Goal: Transaction & Acquisition: Purchase product/service

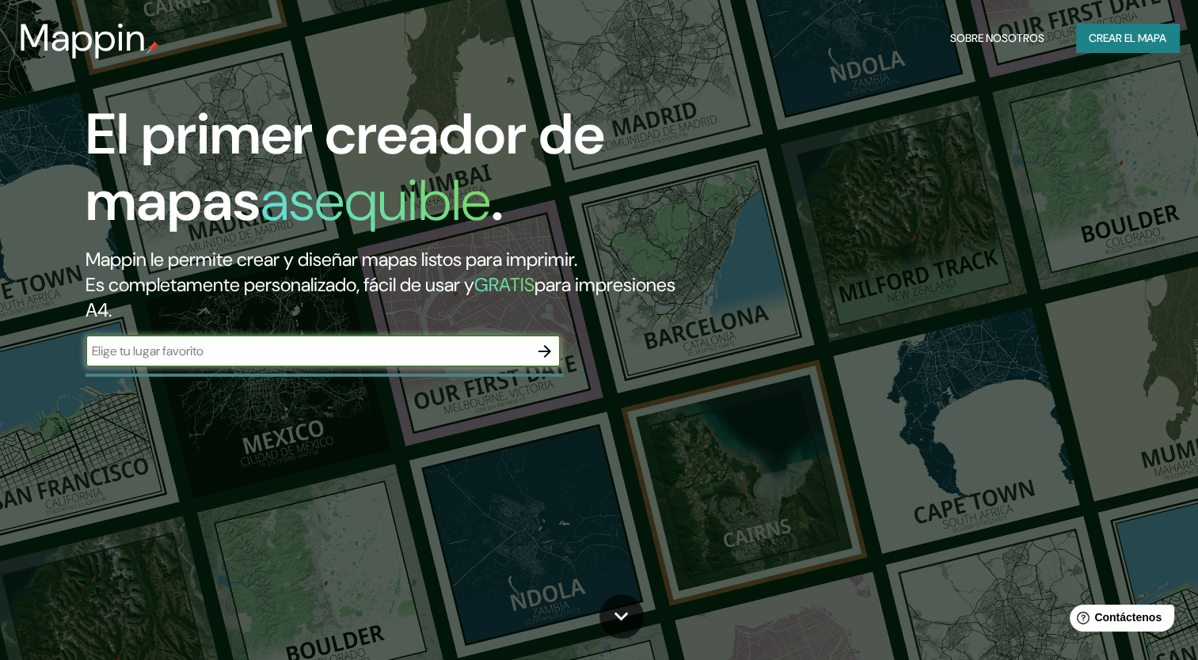
click at [497, 359] on input "text" at bounding box center [307, 351] width 443 height 18
type input "[GEOGRAPHIC_DATA]"
click at [548, 353] on icon "button" at bounding box center [544, 351] width 13 height 13
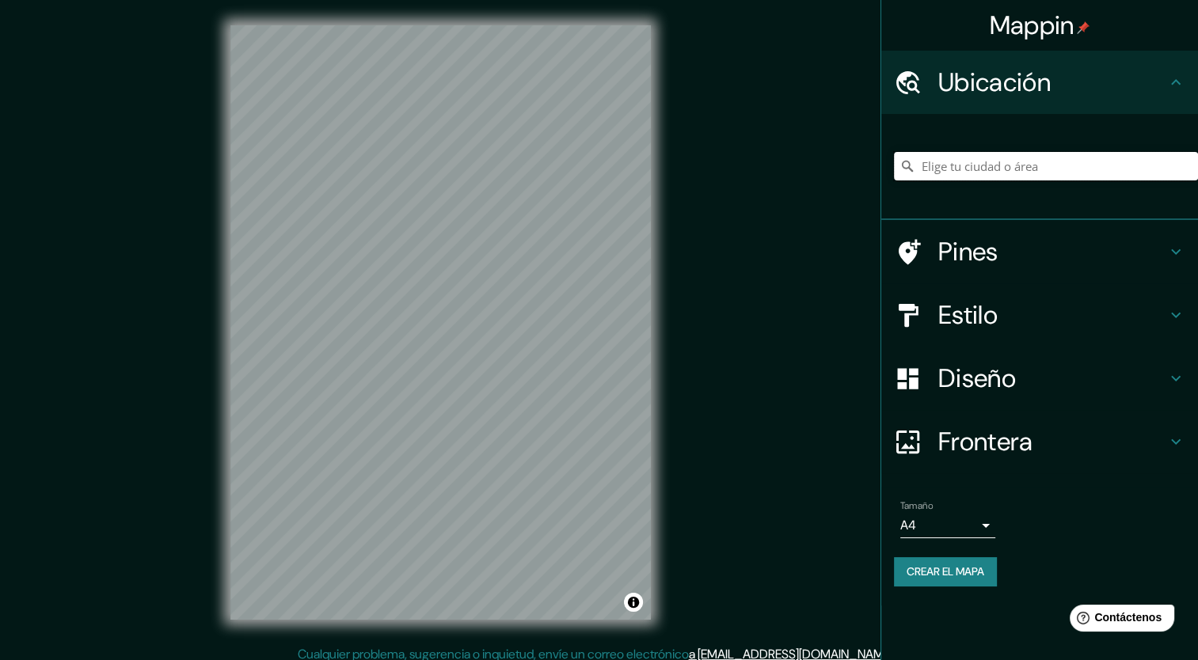
click at [988, 171] on input "Elige tu ciudad o área" at bounding box center [1046, 166] width 304 height 29
type input "[GEOGRAPHIC_DATA], [GEOGRAPHIC_DATA]"
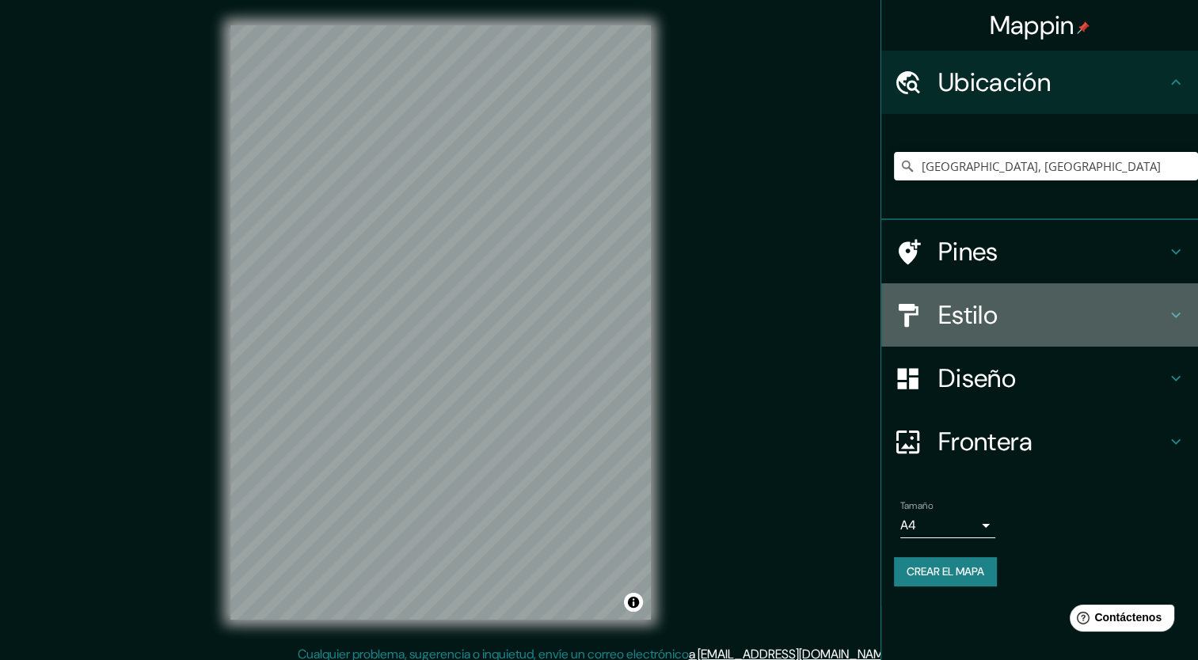
click at [952, 315] on h4 "Estilo" at bounding box center [1052, 315] width 228 height 32
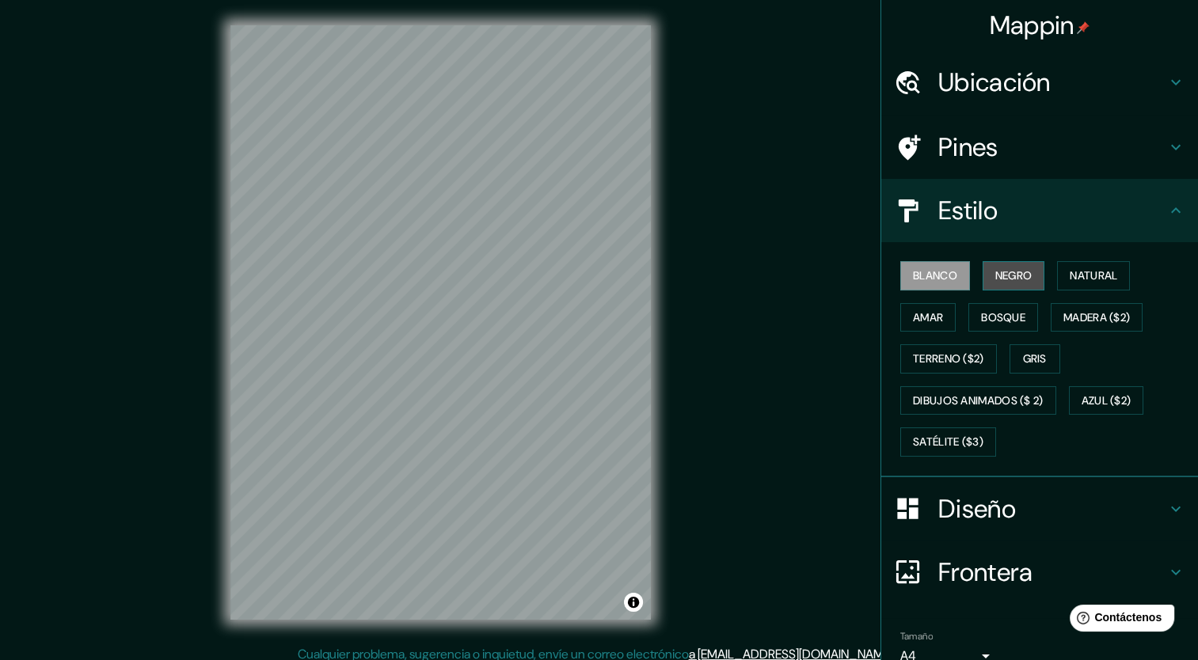
click at [1003, 274] on font "Negro" at bounding box center [1013, 276] width 37 height 20
click at [1094, 282] on font "Natural" at bounding box center [1094, 276] width 48 height 20
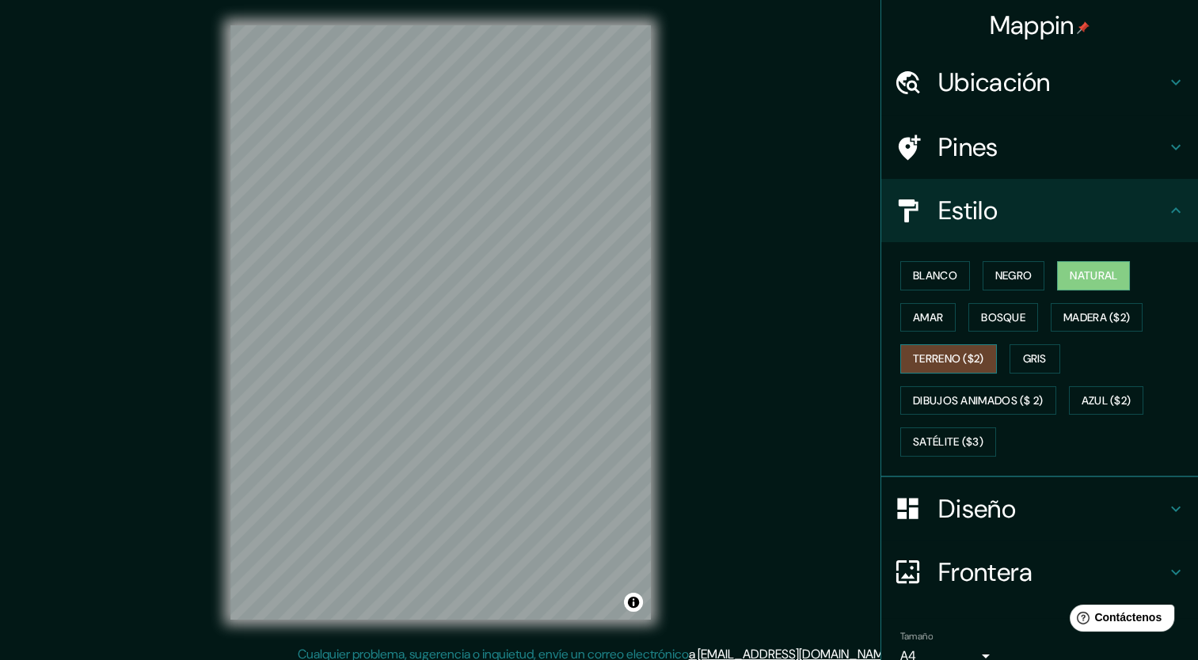
click at [957, 359] on font "Terreno ($2)" at bounding box center [948, 359] width 71 height 20
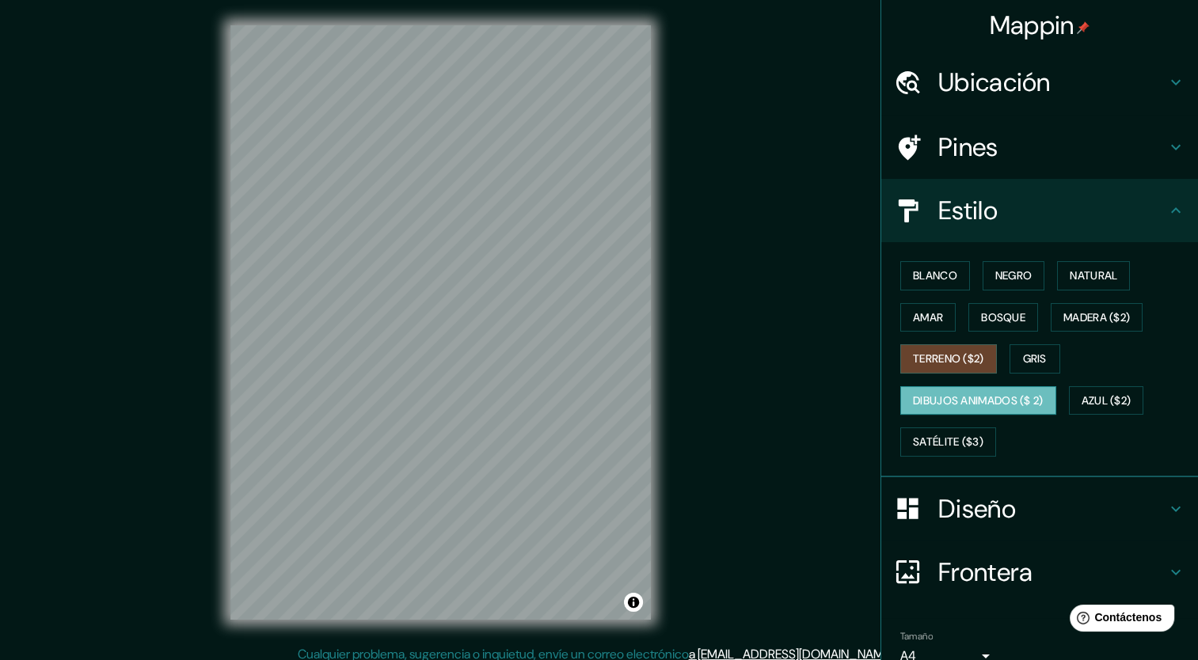
click at [952, 393] on font "Dibujos animados ($ 2)" at bounding box center [978, 401] width 131 height 20
click at [1023, 349] on font "Gris" at bounding box center [1035, 359] width 24 height 20
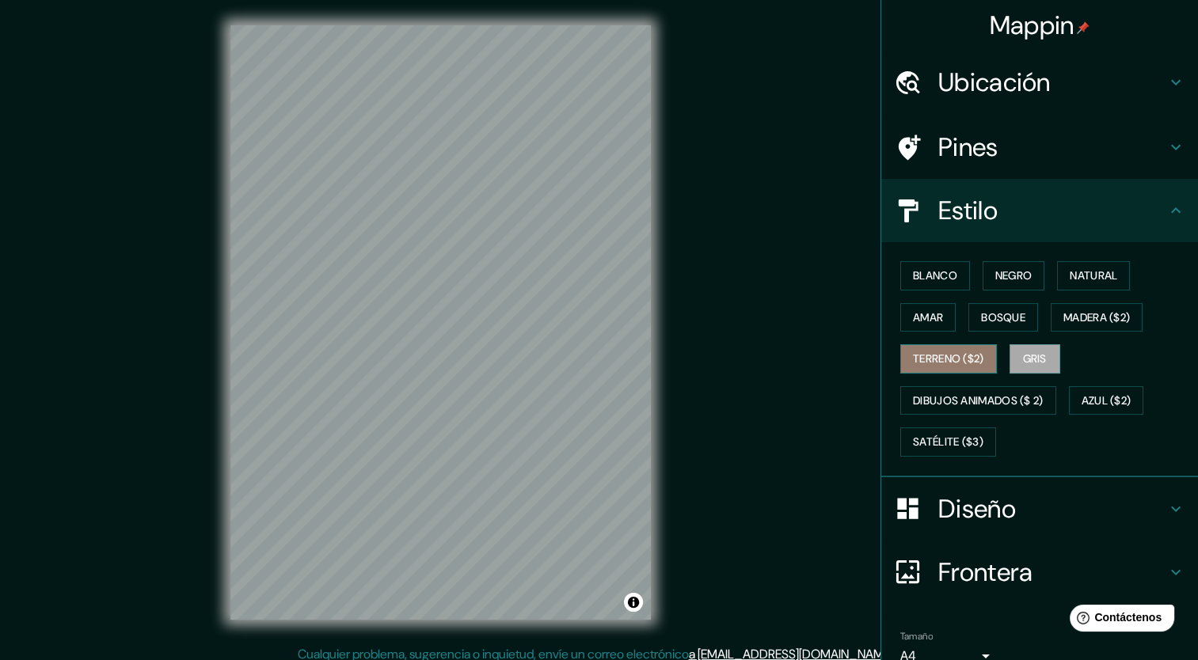
click at [936, 352] on font "Terreno ($2)" at bounding box center [948, 359] width 71 height 20
click at [913, 321] on font "Amar" at bounding box center [928, 318] width 30 height 20
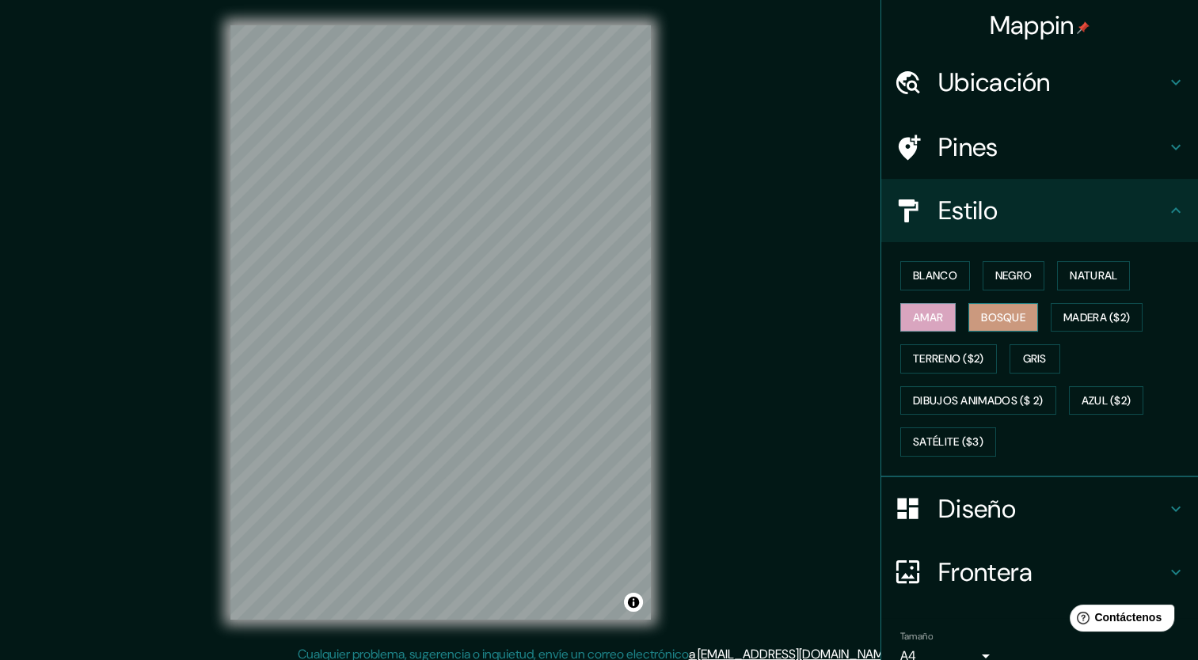
click at [981, 321] on font "Bosque" at bounding box center [1003, 318] width 44 height 20
click at [1051, 321] on button "Madera ($2)" at bounding box center [1097, 317] width 92 height 29
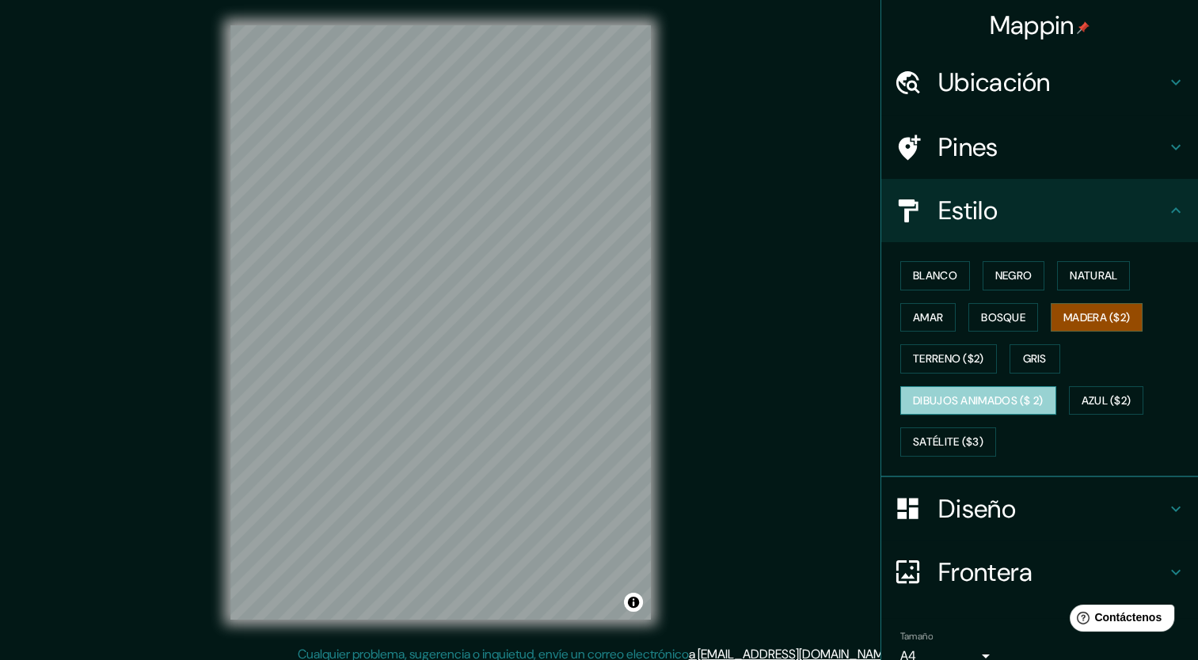
click at [990, 401] on font "Dibujos animados ($ 2)" at bounding box center [978, 401] width 131 height 20
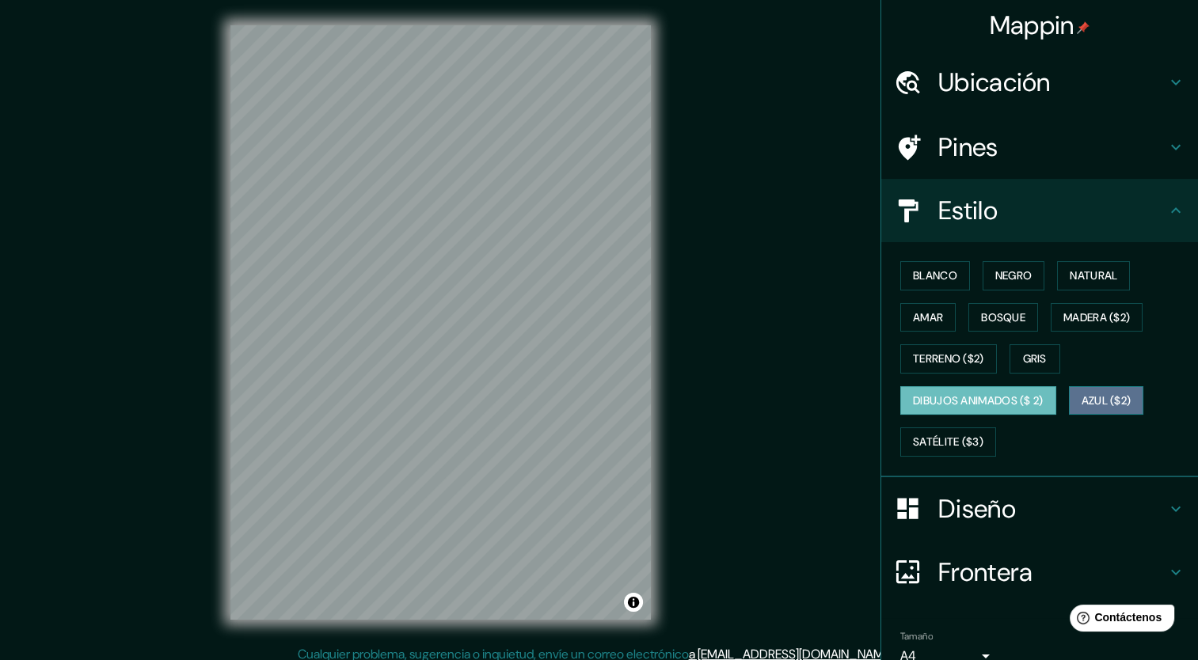
click at [1089, 401] on font "Azul ($2)" at bounding box center [1106, 401] width 50 height 20
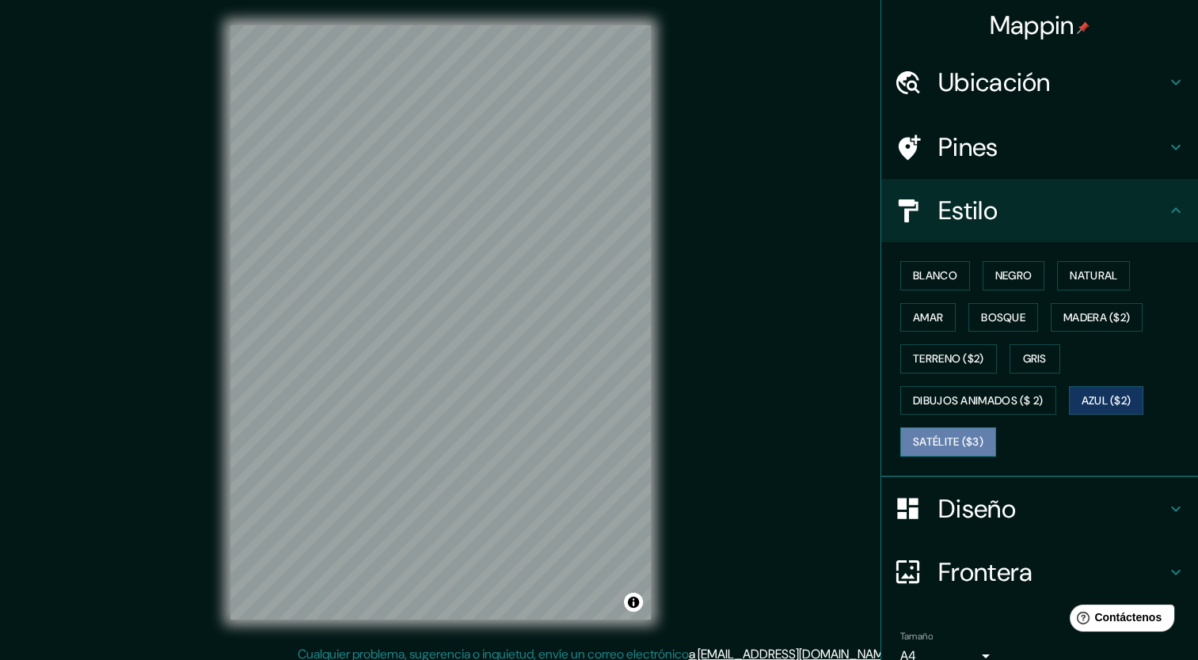
click at [968, 442] on font "Satélite ($3)" at bounding box center [948, 442] width 70 height 20
click at [1085, 398] on font "Azul ($2)" at bounding box center [1106, 401] width 50 height 20
click at [927, 274] on font "Blanco" at bounding box center [935, 276] width 44 height 20
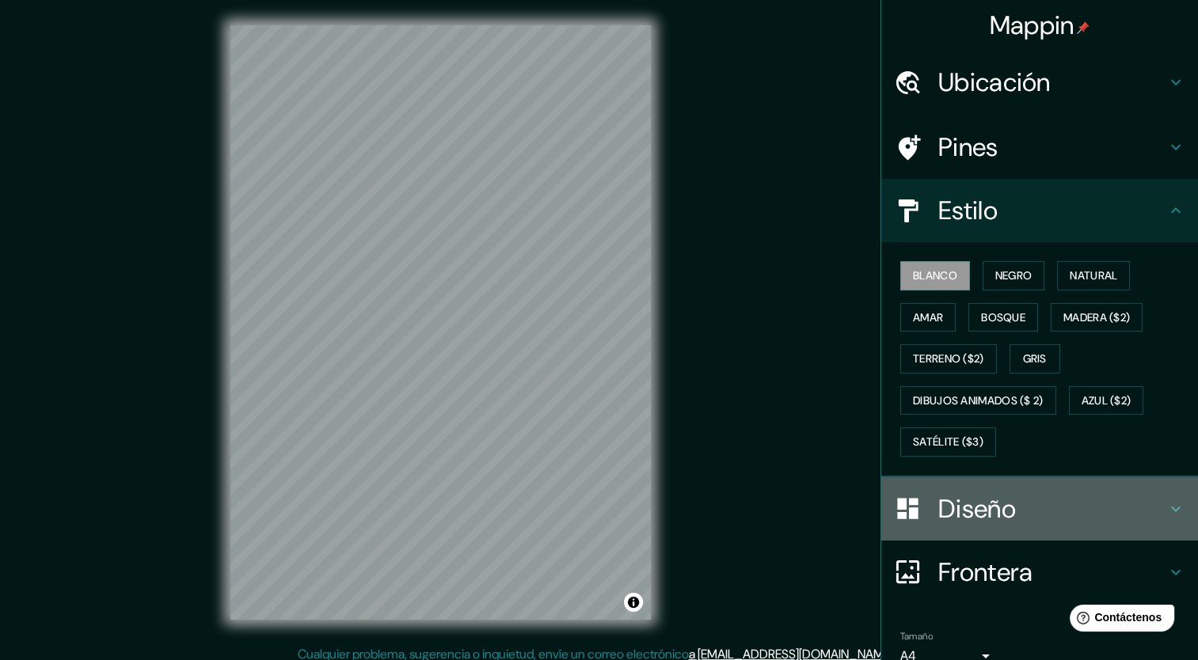
click at [961, 500] on h4 "Diseño" at bounding box center [1052, 509] width 228 height 32
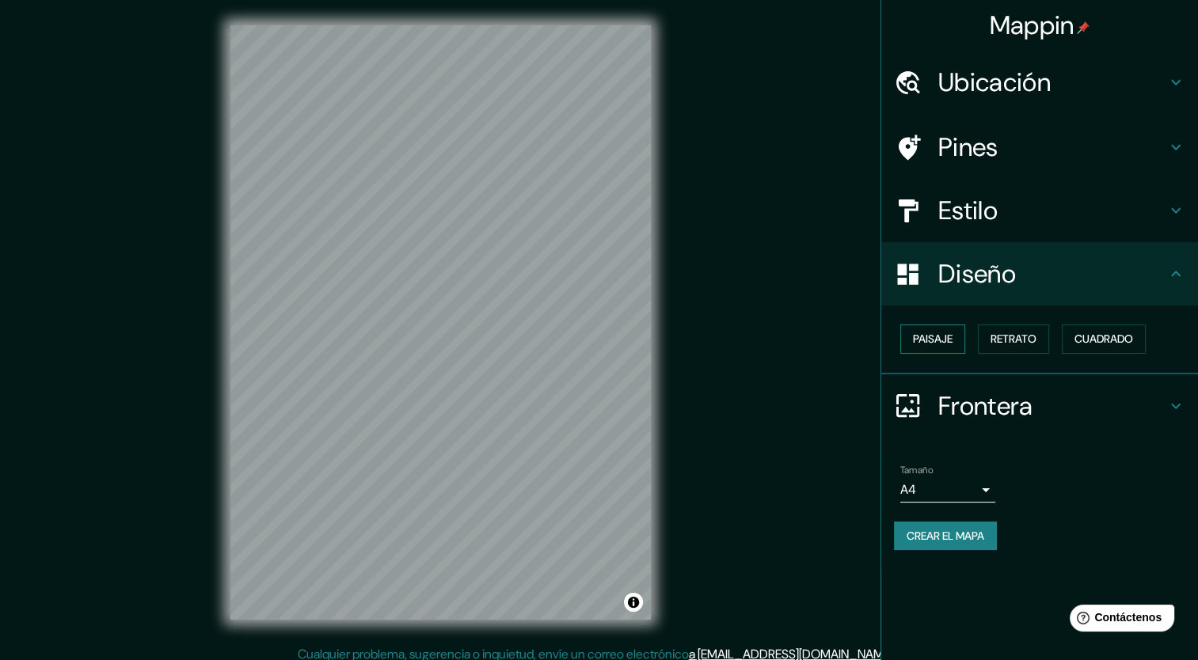
click at [933, 341] on font "Paisaje" at bounding box center [933, 339] width 40 height 20
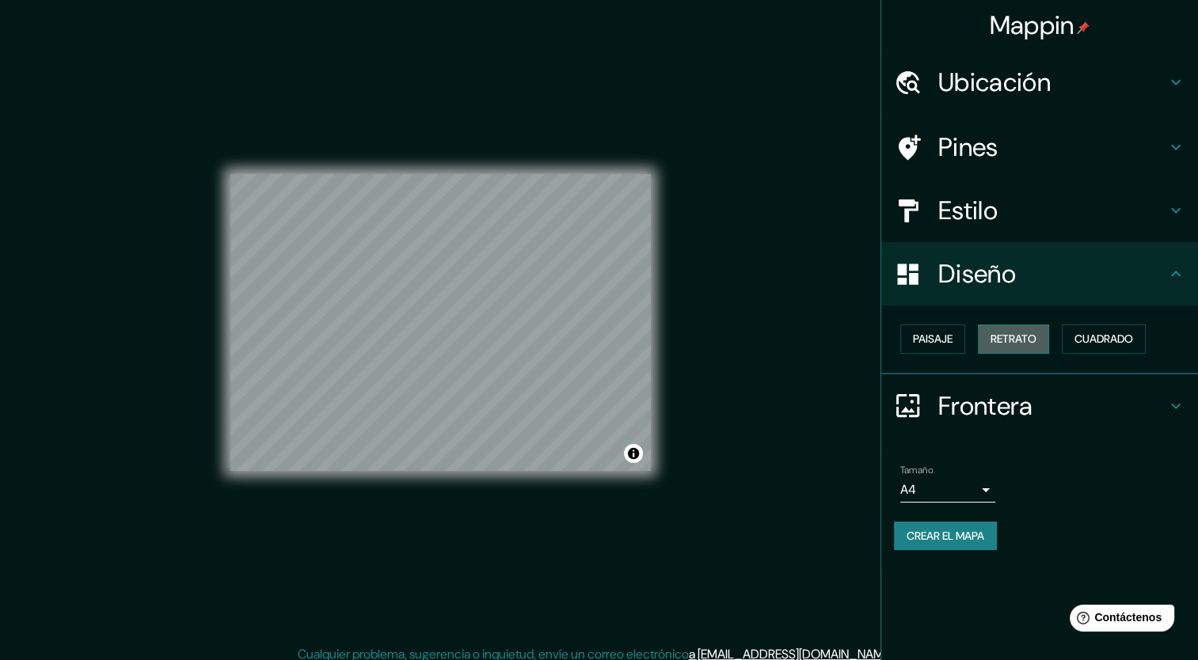
click at [1025, 325] on button "Retrato" at bounding box center [1013, 339] width 71 height 29
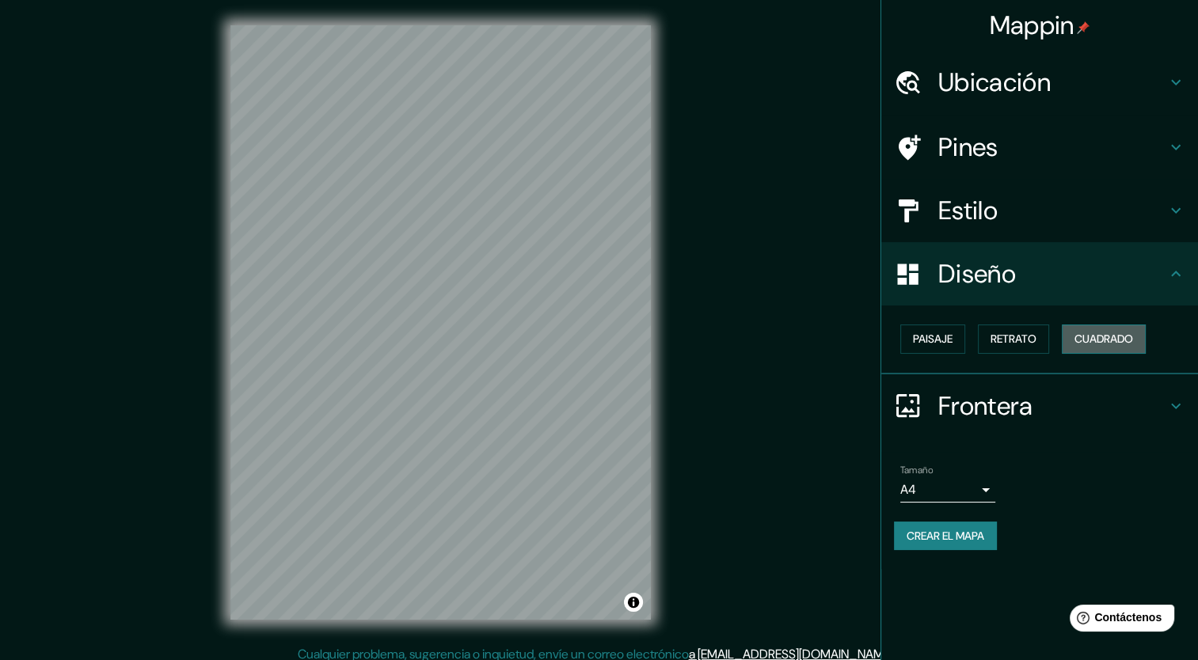
click at [1122, 340] on font "Cuadrado" at bounding box center [1103, 339] width 59 height 20
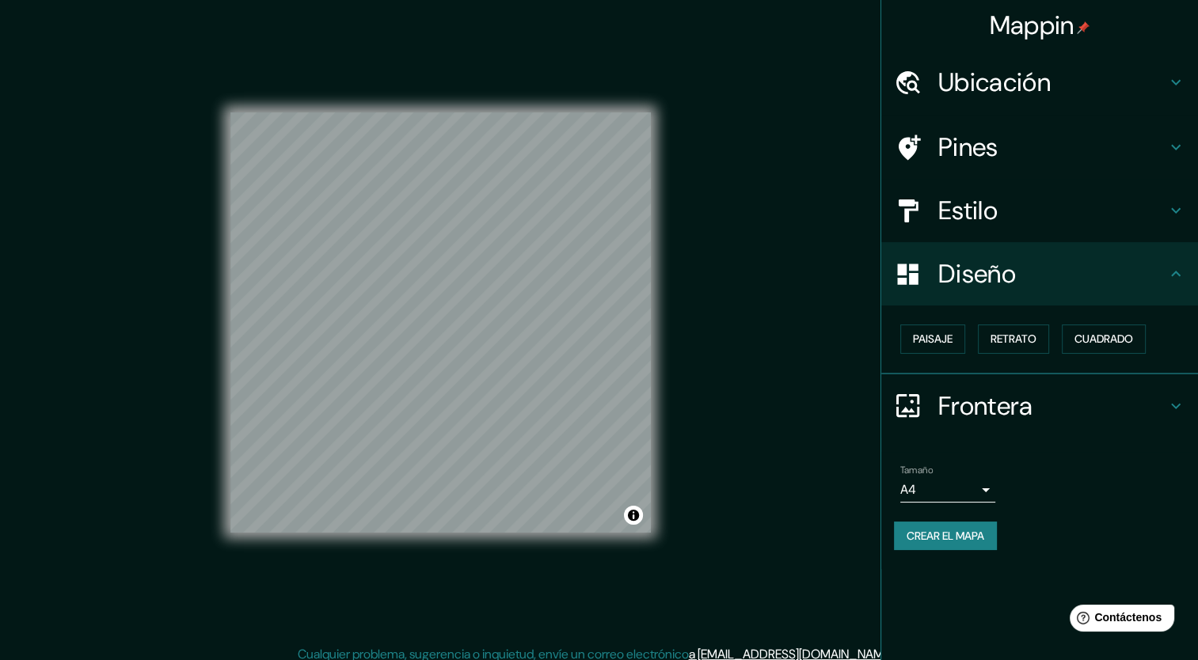
click at [1003, 289] on h4 "Diseño" at bounding box center [1052, 274] width 228 height 32
click at [1068, 393] on h4 "Frontera" at bounding box center [1052, 406] width 228 height 32
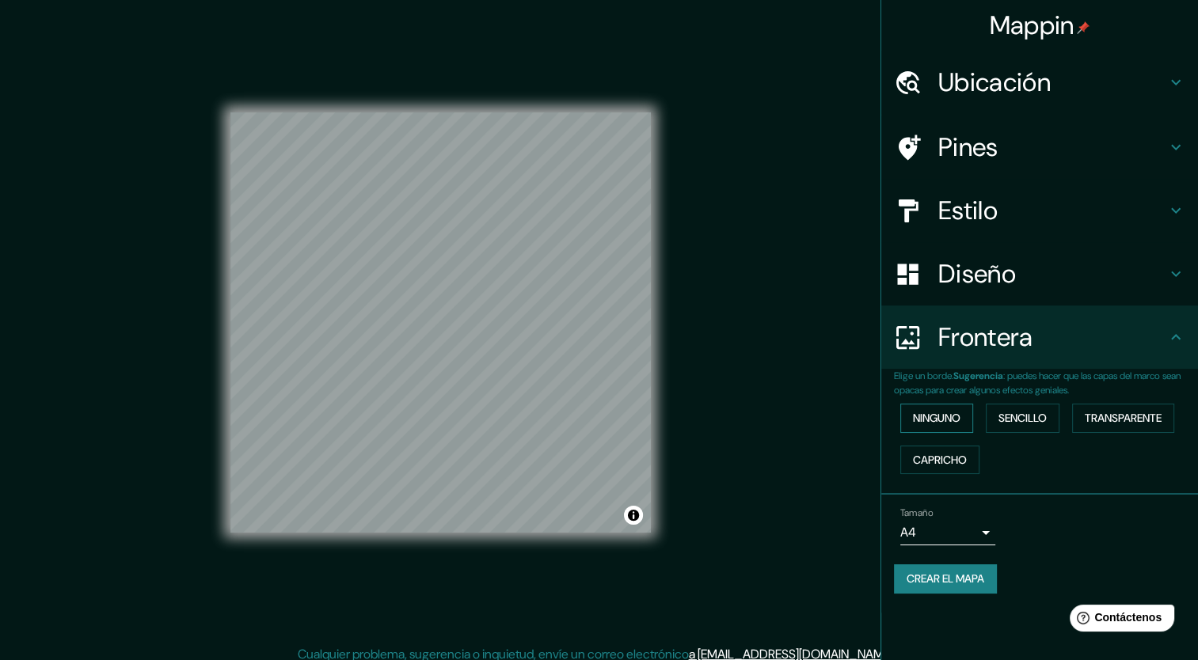
click at [949, 410] on font "Ninguno" at bounding box center [937, 419] width 48 height 20
click at [1013, 415] on font "Sencillo" at bounding box center [1022, 419] width 48 height 20
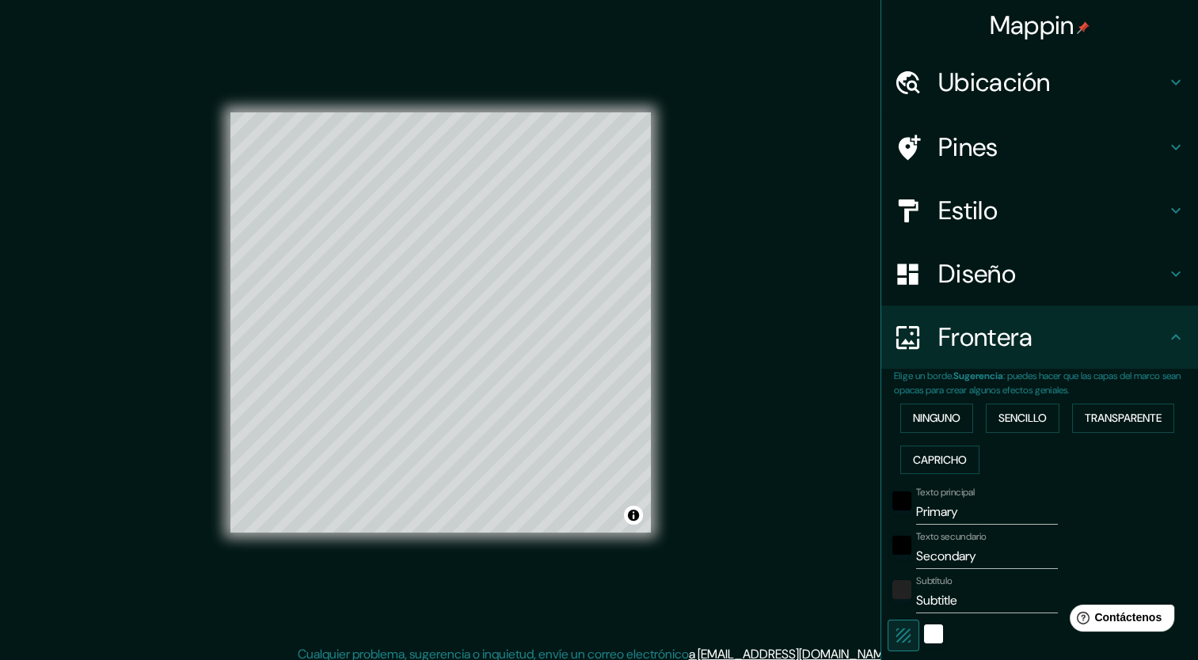
click at [972, 288] on h4 "Diseño" at bounding box center [1052, 274] width 228 height 32
type input "212"
type input "42"
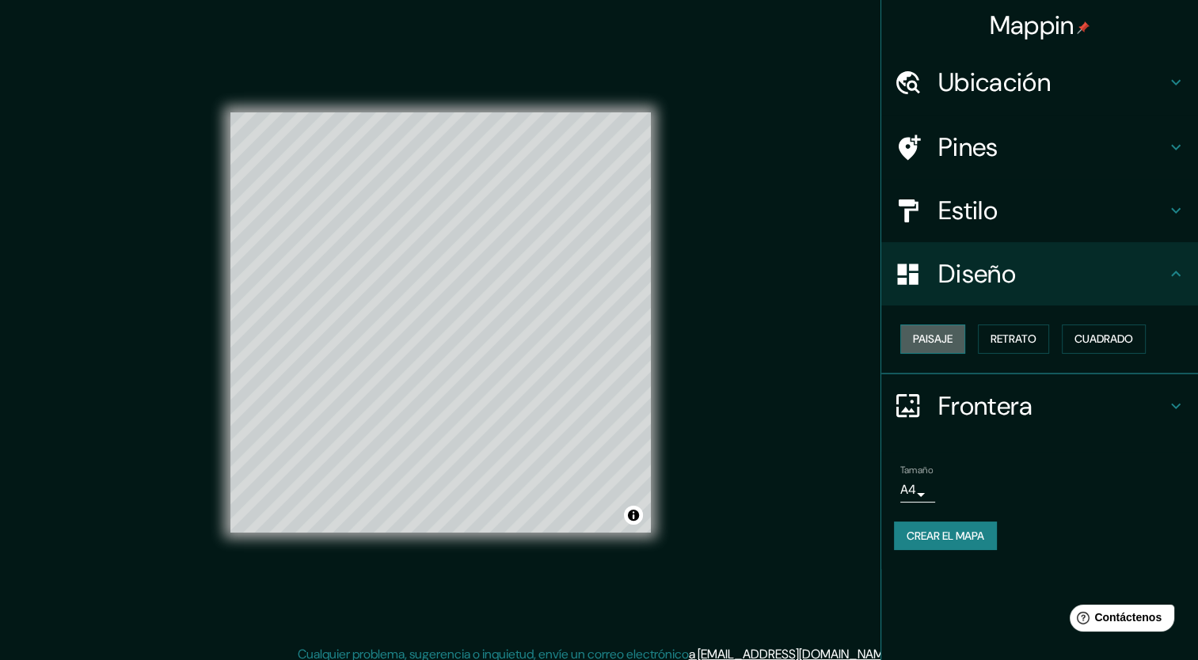
click at [950, 340] on font "Paisaje" at bounding box center [933, 339] width 40 height 20
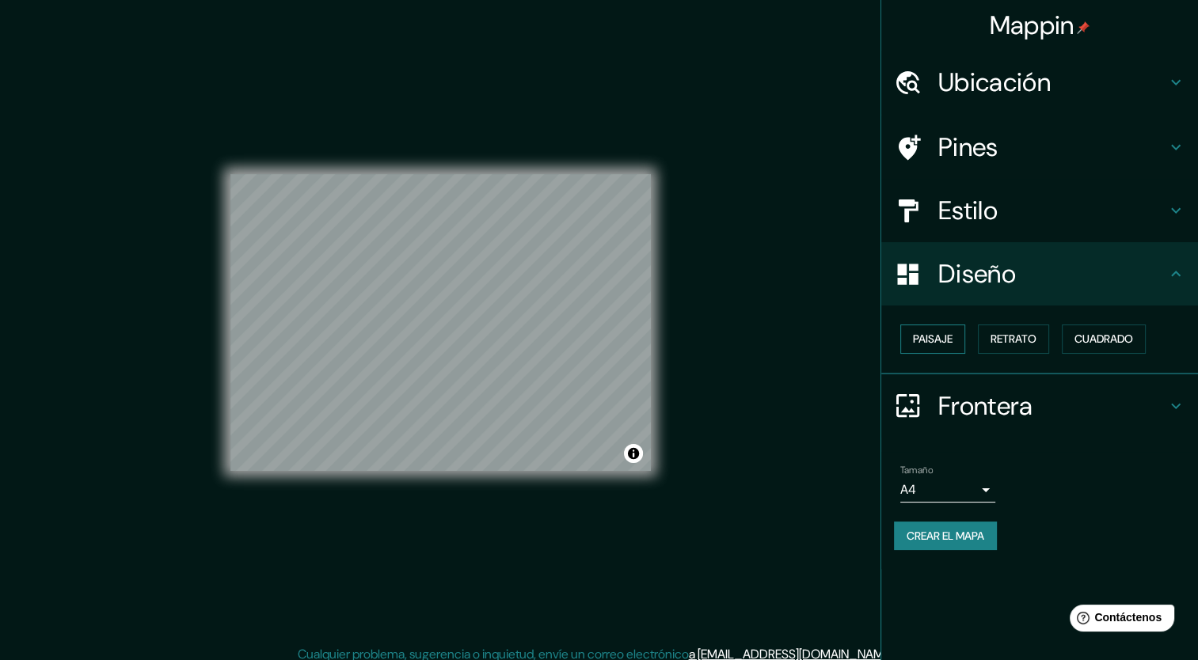
click at [942, 347] on font "Paisaje" at bounding box center [933, 339] width 40 height 20
click at [937, 277] on div at bounding box center [916, 274] width 44 height 28
click at [1002, 331] on font "Retrato" at bounding box center [1013, 339] width 46 height 20
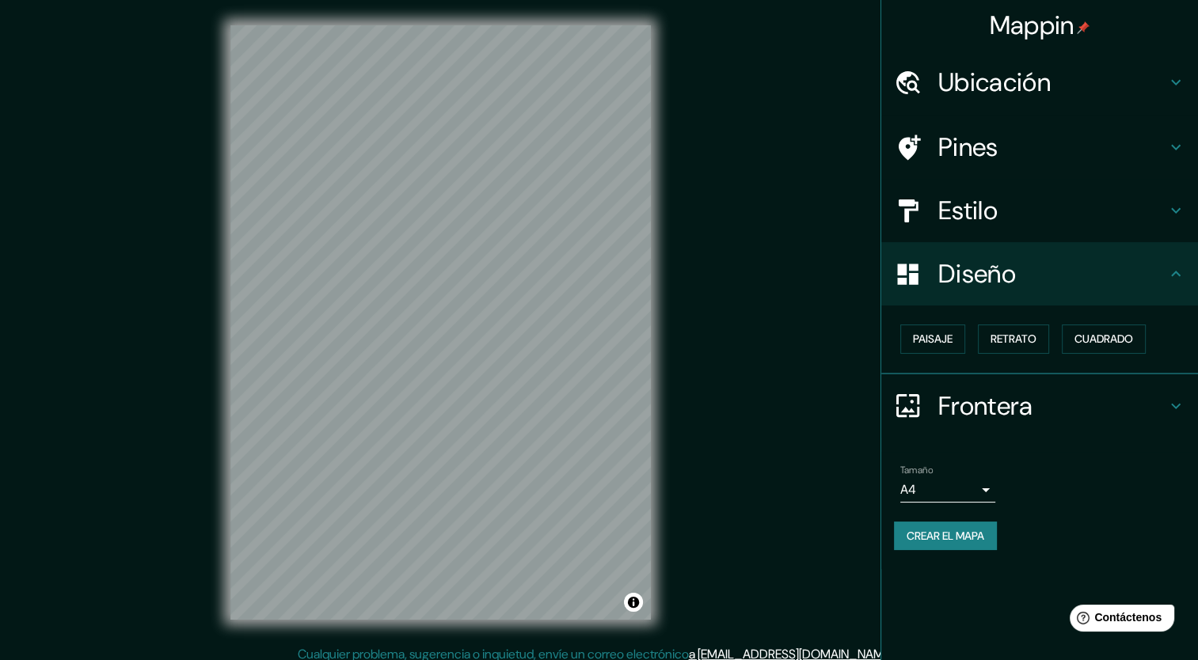
click at [1052, 291] on div "Diseño" at bounding box center [1039, 273] width 317 height 63
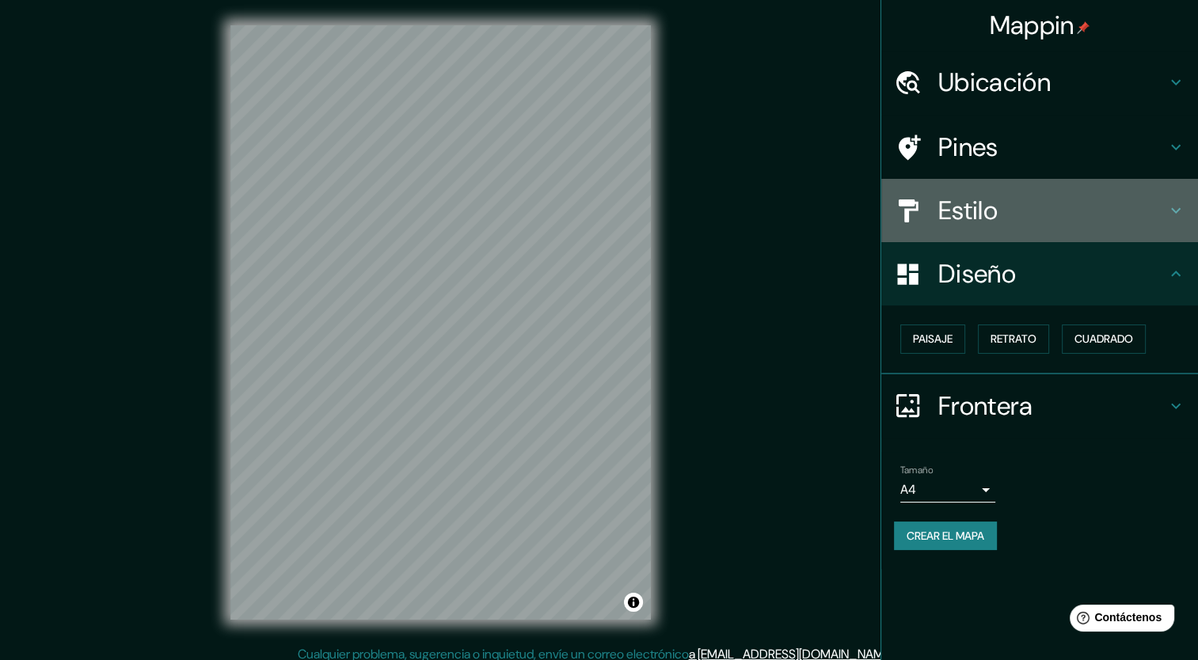
click at [1035, 230] on div "Estilo" at bounding box center [1039, 210] width 317 height 63
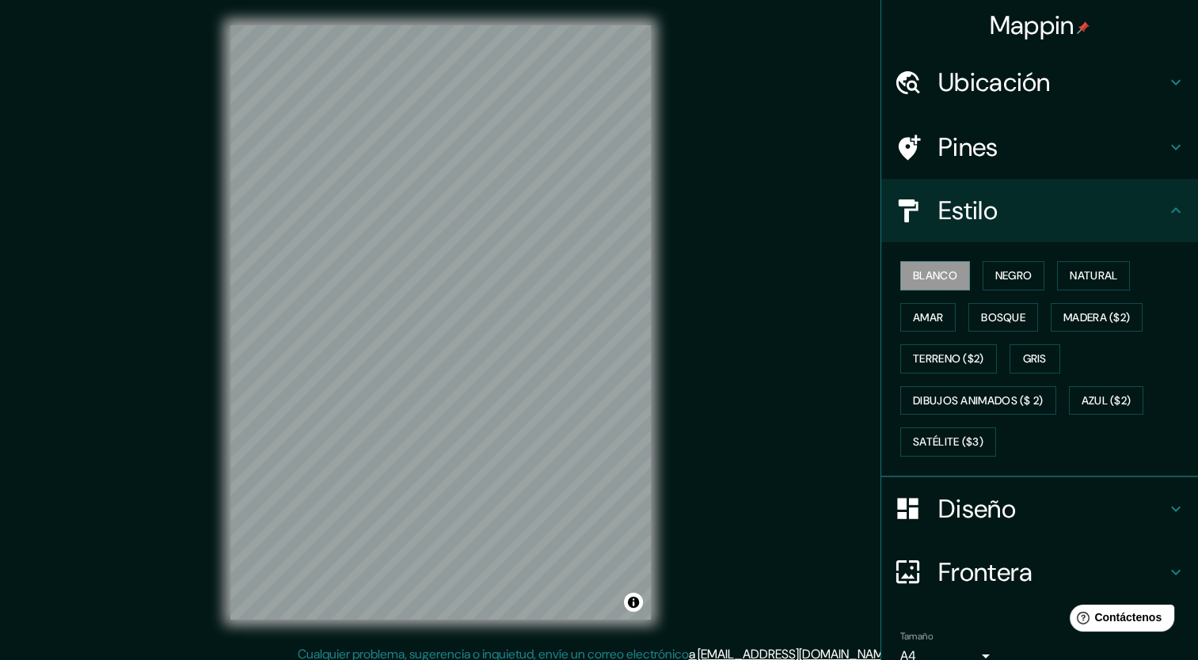
click at [1000, 589] on div "Frontera" at bounding box center [1039, 572] width 317 height 63
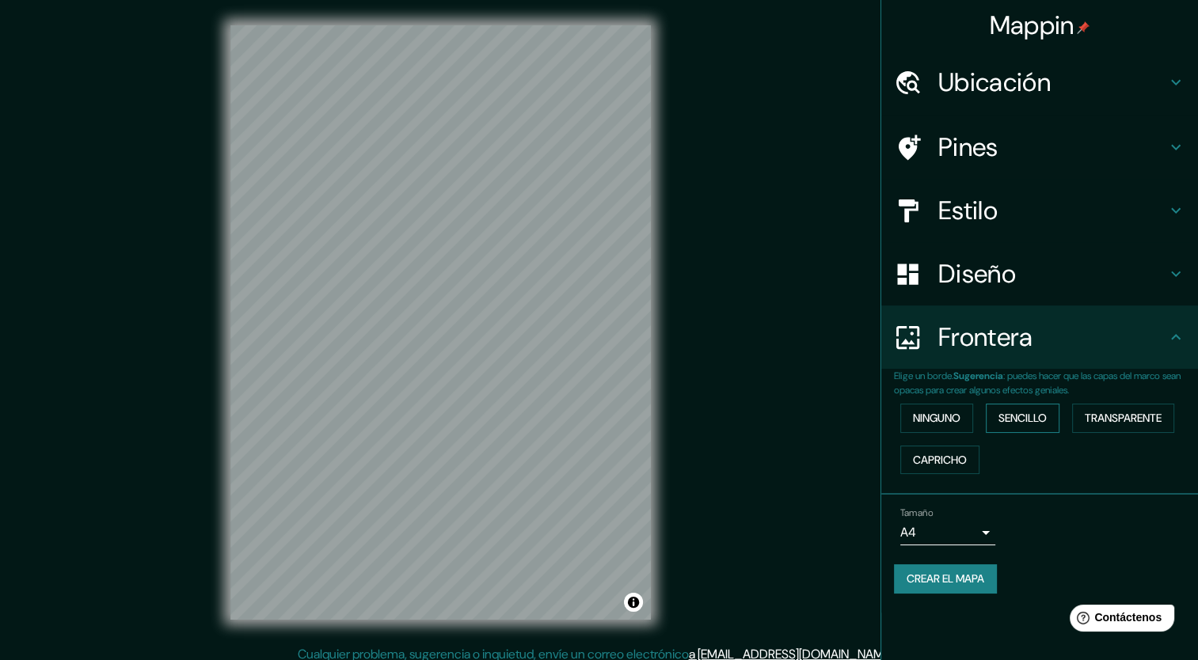
click at [1021, 421] on font "Sencillo" at bounding box center [1022, 419] width 48 height 20
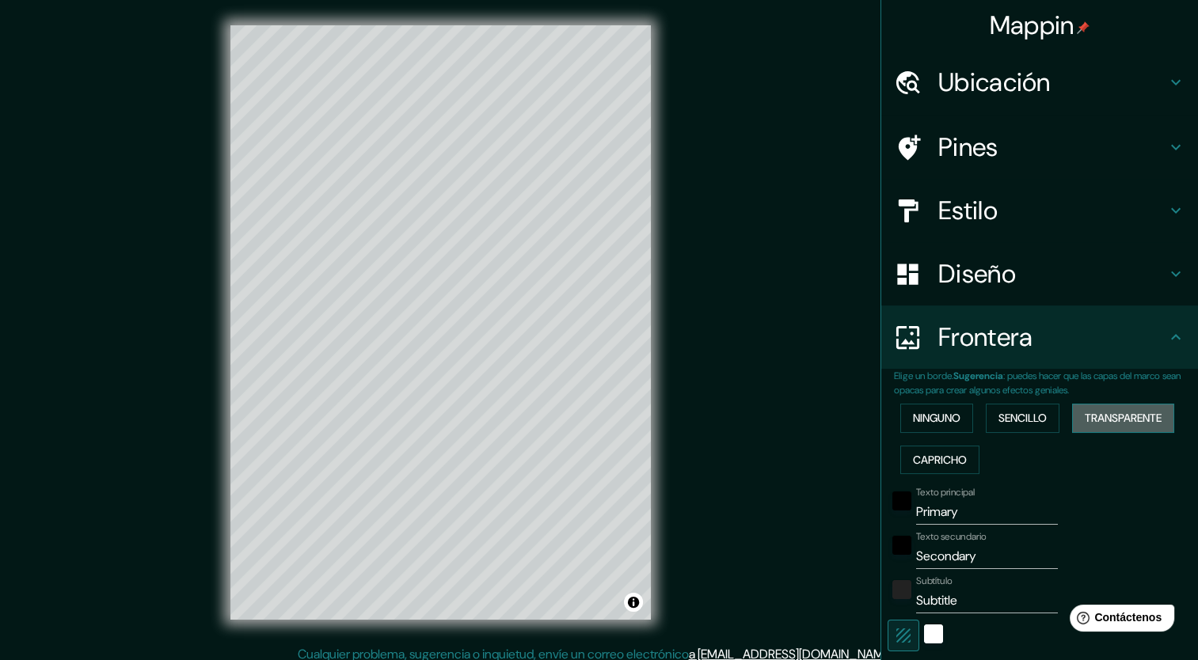
click at [1095, 419] on font "Transparente" at bounding box center [1123, 419] width 77 height 20
click at [913, 463] on font "Capricho" at bounding box center [940, 460] width 54 height 20
click at [913, 420] on font "Ninguno" at bounding box center [937, 419] width 48 height 20
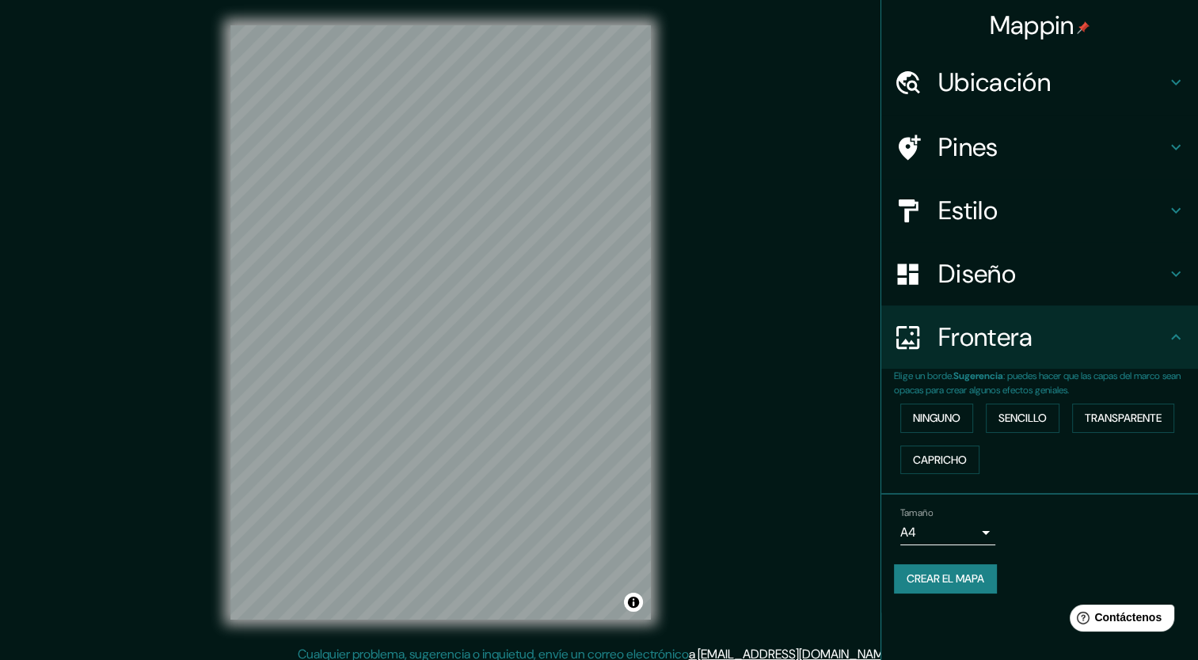
click at [966, 340] on h4 "Frontera" at bounding box center [1052, 337] width 228 height 32
click at [969, 211] on h4 "Estilo" at bounding box center [1052, 211] width 228 height 32
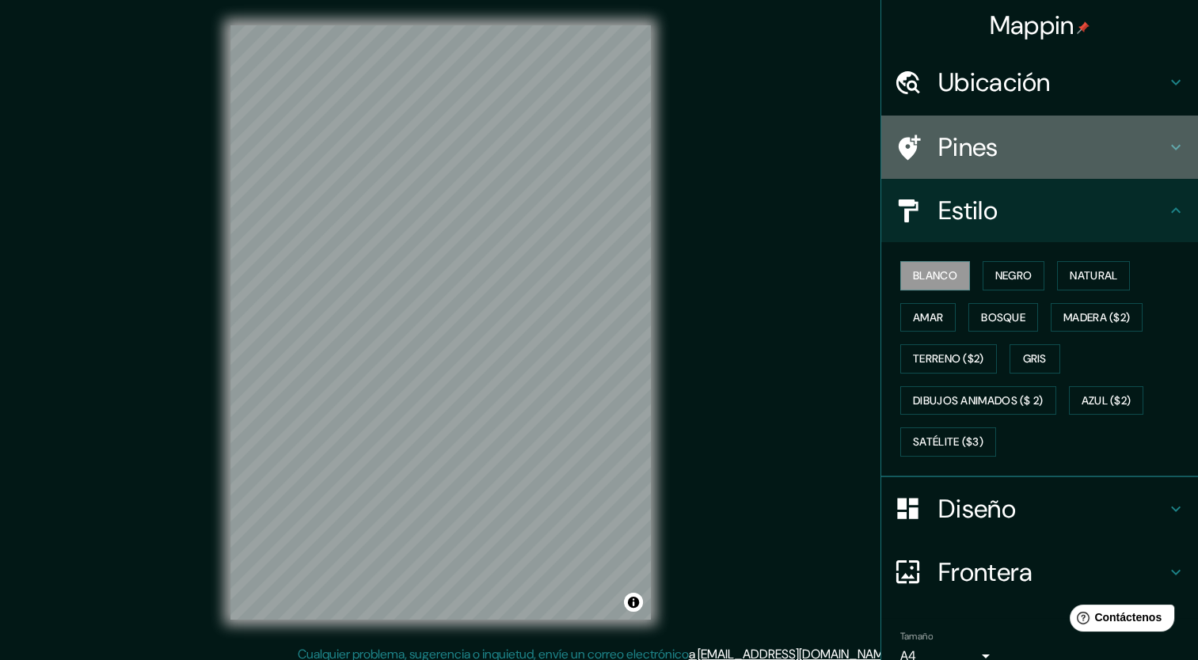
click at [982, 150] on h4 "Pines" at bounding box center [1052, 147] width 228 height 32
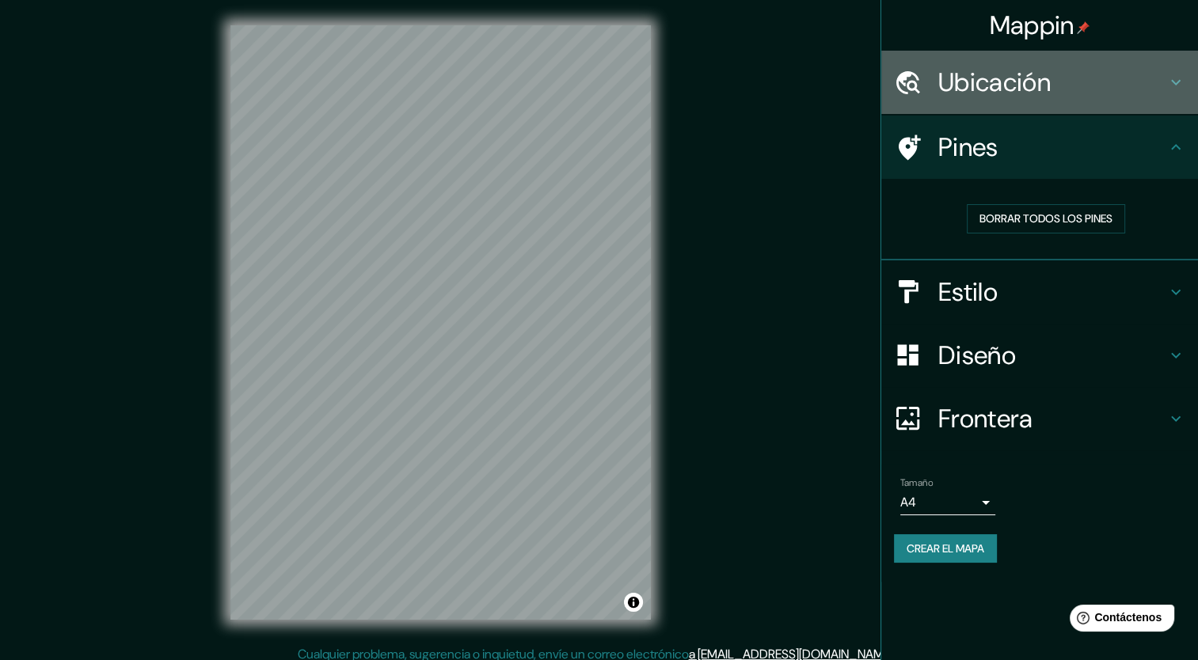
click at [992, 90] on h4 "Ubicación" at bounding box center [1052, 83] width 228 height 32
